Goal: Information Seeking & Learning: Learn about a topic

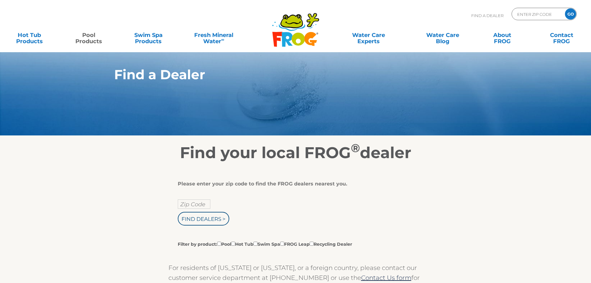
click at [89, 36] on link "Pool Products" at bounding box center [89, 35] width 46 height 12
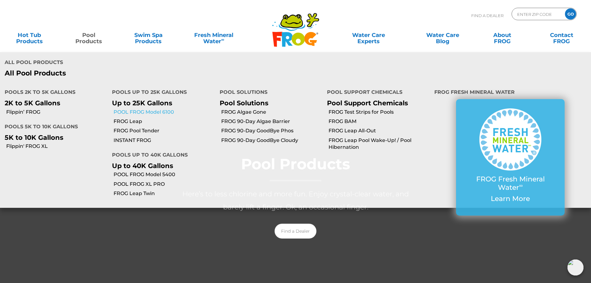
click at [163, 109] on link "POOL FROG Model 6100" at bounding box center [164, 112] width 101 height 7
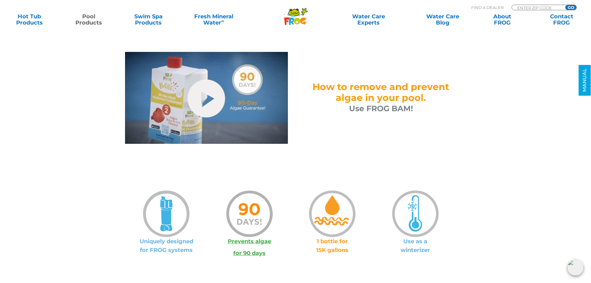
scroll to position [22, 0]
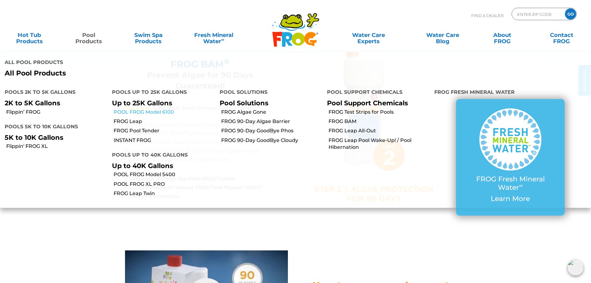
click at [147, 109] on link "POOL FROG Model 6100" at bounding box center [164, 112] width 101 height 7
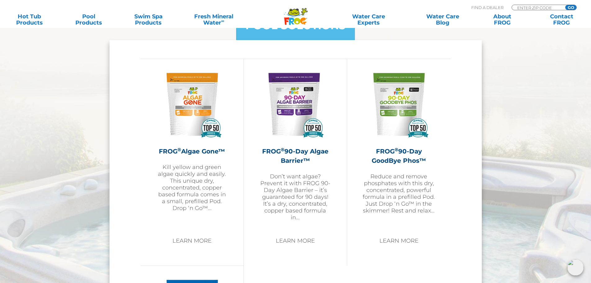
scroll to position [678, 0]
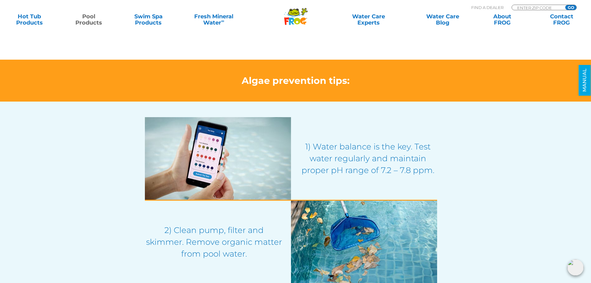
scroll to position [683, 0]
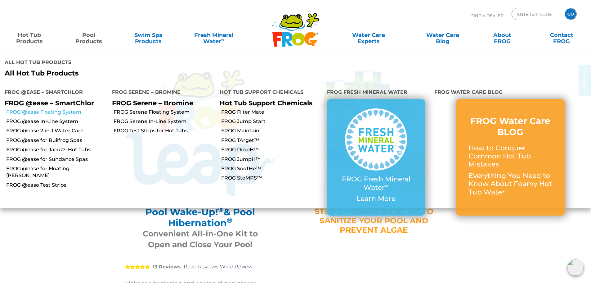
click at [40, 109] on link "FROG @ease Floating System" at bounding box center [56, 112] width 101 height 7
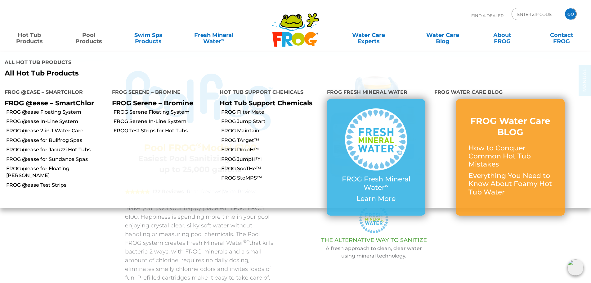
click at [25, 41] on link "Hot Tub Products" at bounding box center [29, 35] width 46 height 12
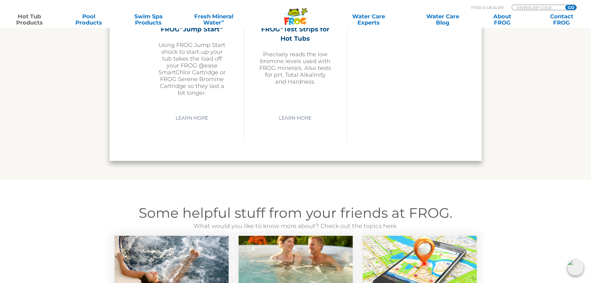
scroll to position [1512, 0]
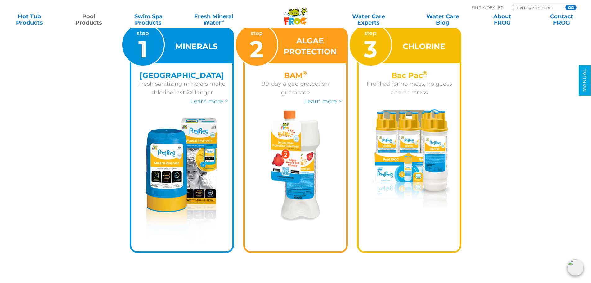
scroll to position [910, 0]
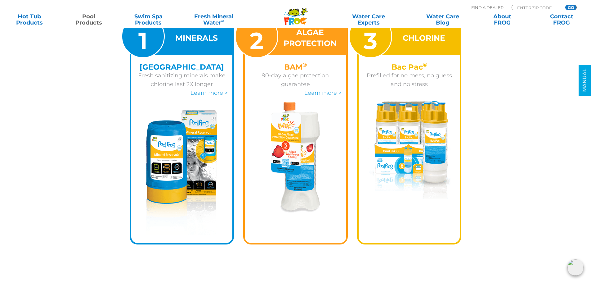
click at [335, 119] on div at bounding box center [295, 157] width 101 height 111
click at [212, 93] on link "Learn more >" at bounding box center [209, 92] width 37 height 7
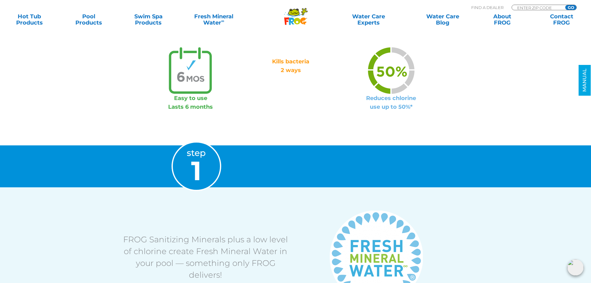
scroll to position [457, 0]
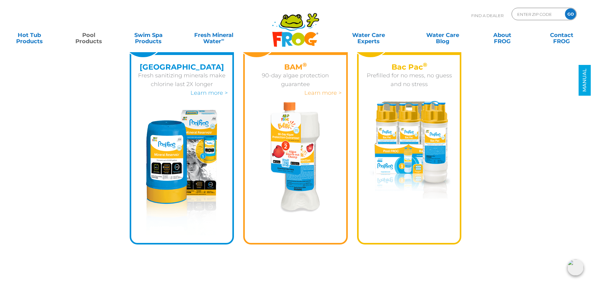
click at [321, 93] on link "Learn more >" at bounding box center [322, 92] width 37 height 7
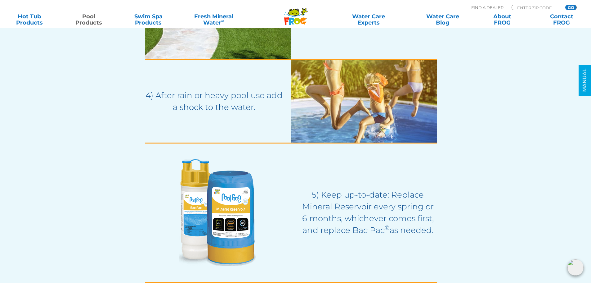
scroll to position [187, 0]
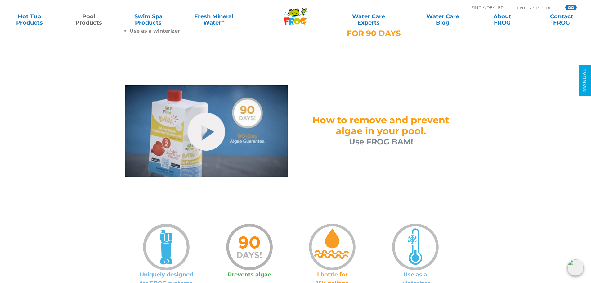
click at [187, 133] on img at bounding box center [206, 131] width 163 height 92
click at [208, 131] on link "hide-me" at bounding box center [207, 132] width 38 height 38
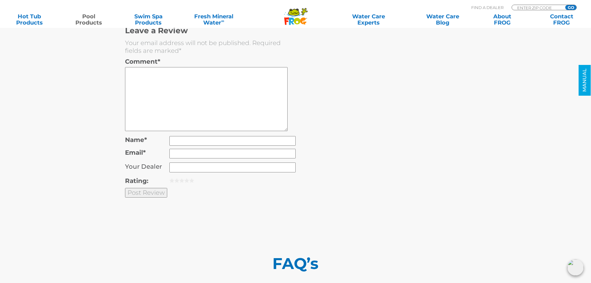
scroll to position [2497, 0]
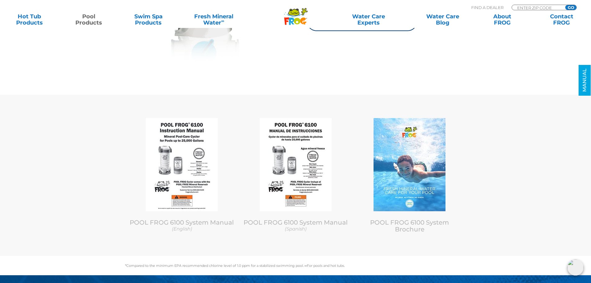
scroll to position [2651, 0]
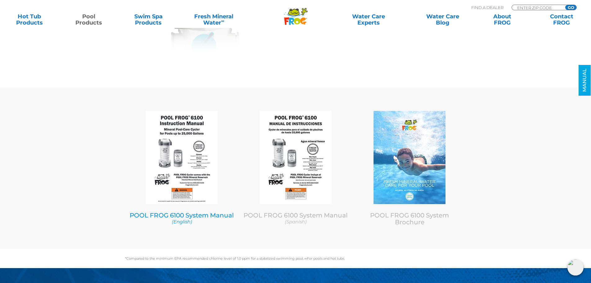
click at [192, 181] on img at bounding box center [182, 157] width 72 height 93
